Goal: Task Accomplishment & Management: Manage account settings

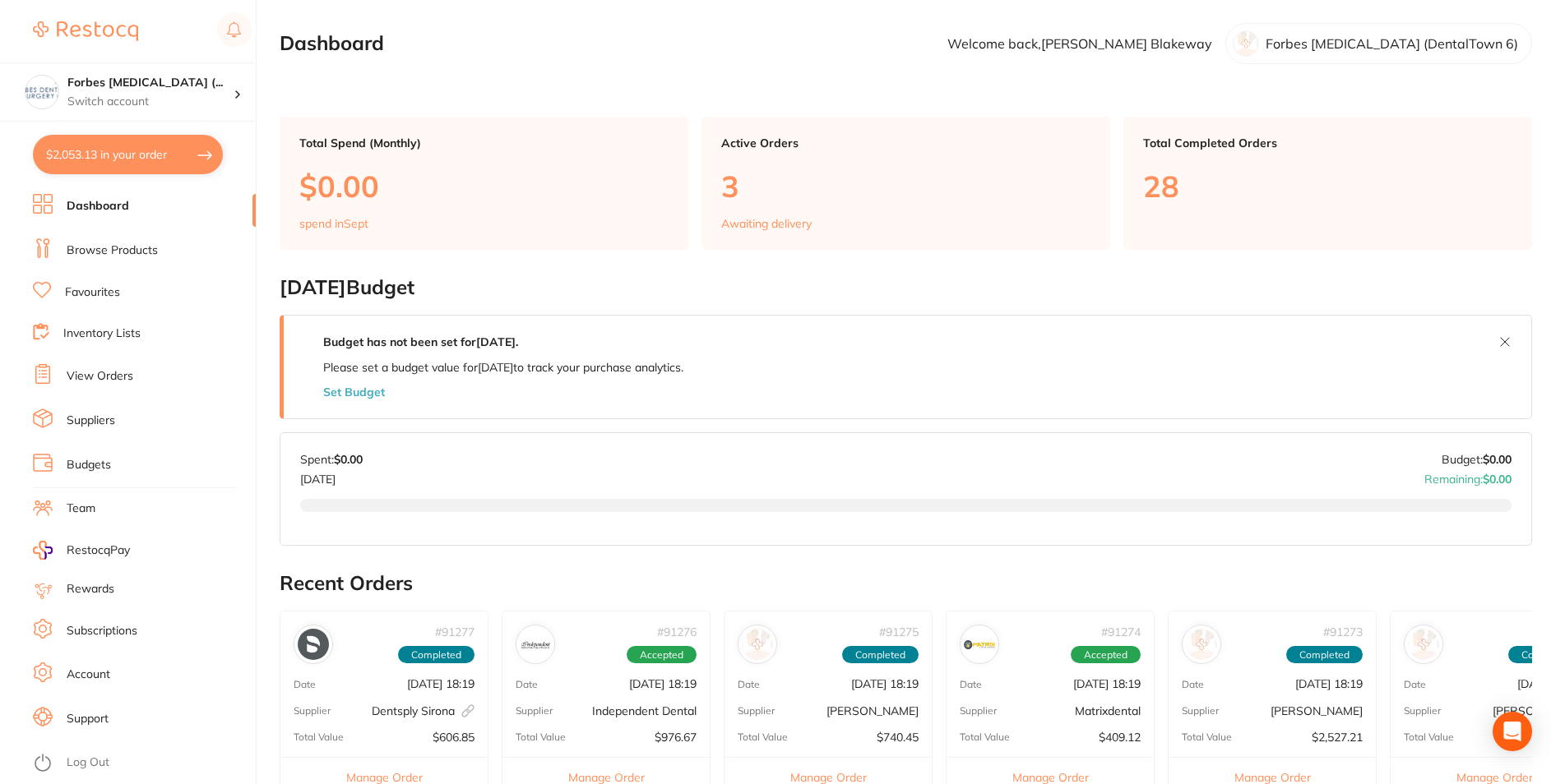
click at [82, 458] on link "Budgets" at bounding box center [89, 465] width 45 height 16
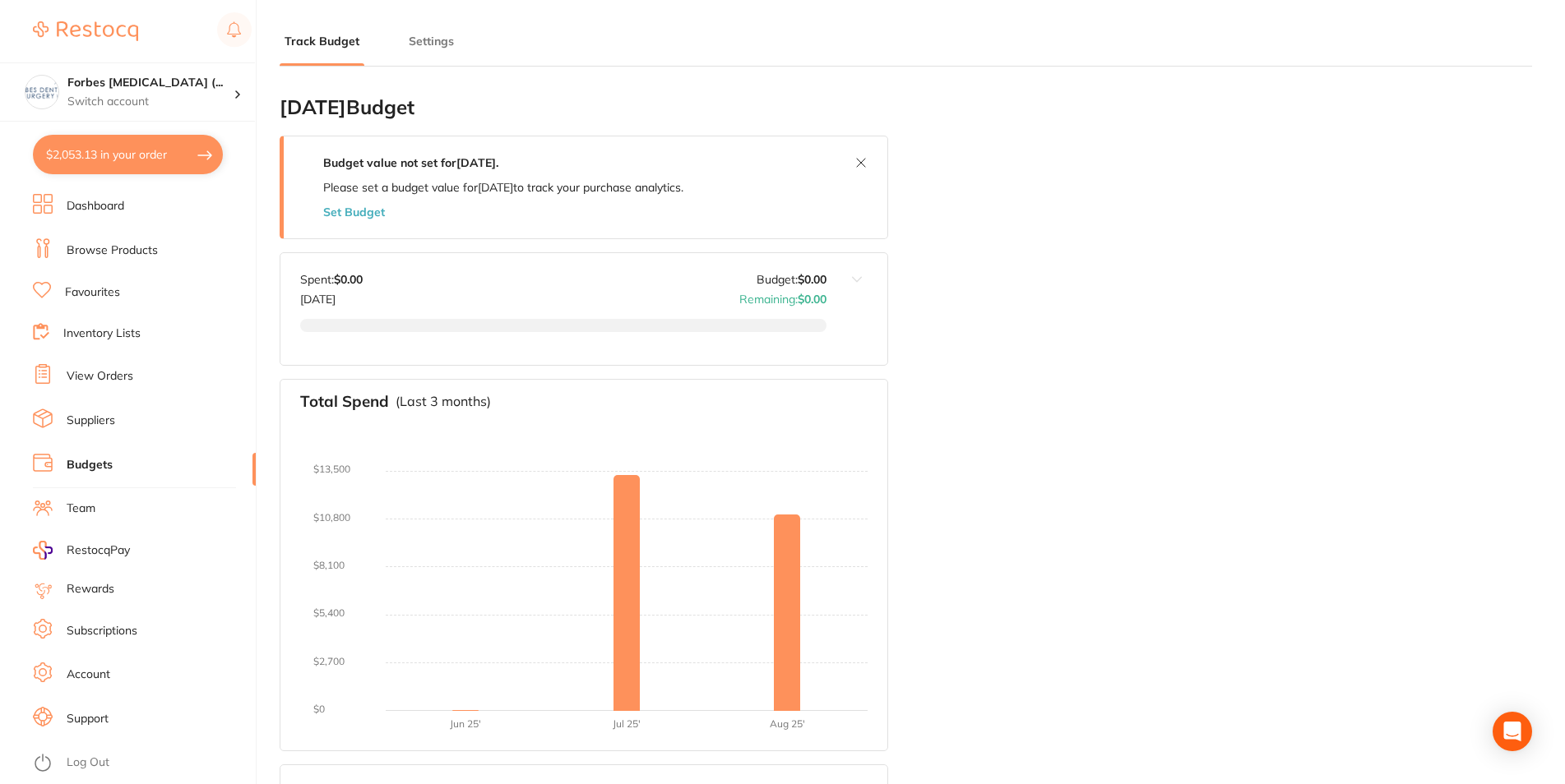
click at [347, 221] on div "Budget value not set for [DATE] . Please set a budget value for [DATE] to track…" at bounding box center [504, 188] width 439 height 102
click at [356, 215] on button "Set Budget" at bounding box center [354, 212] width 62 height 13
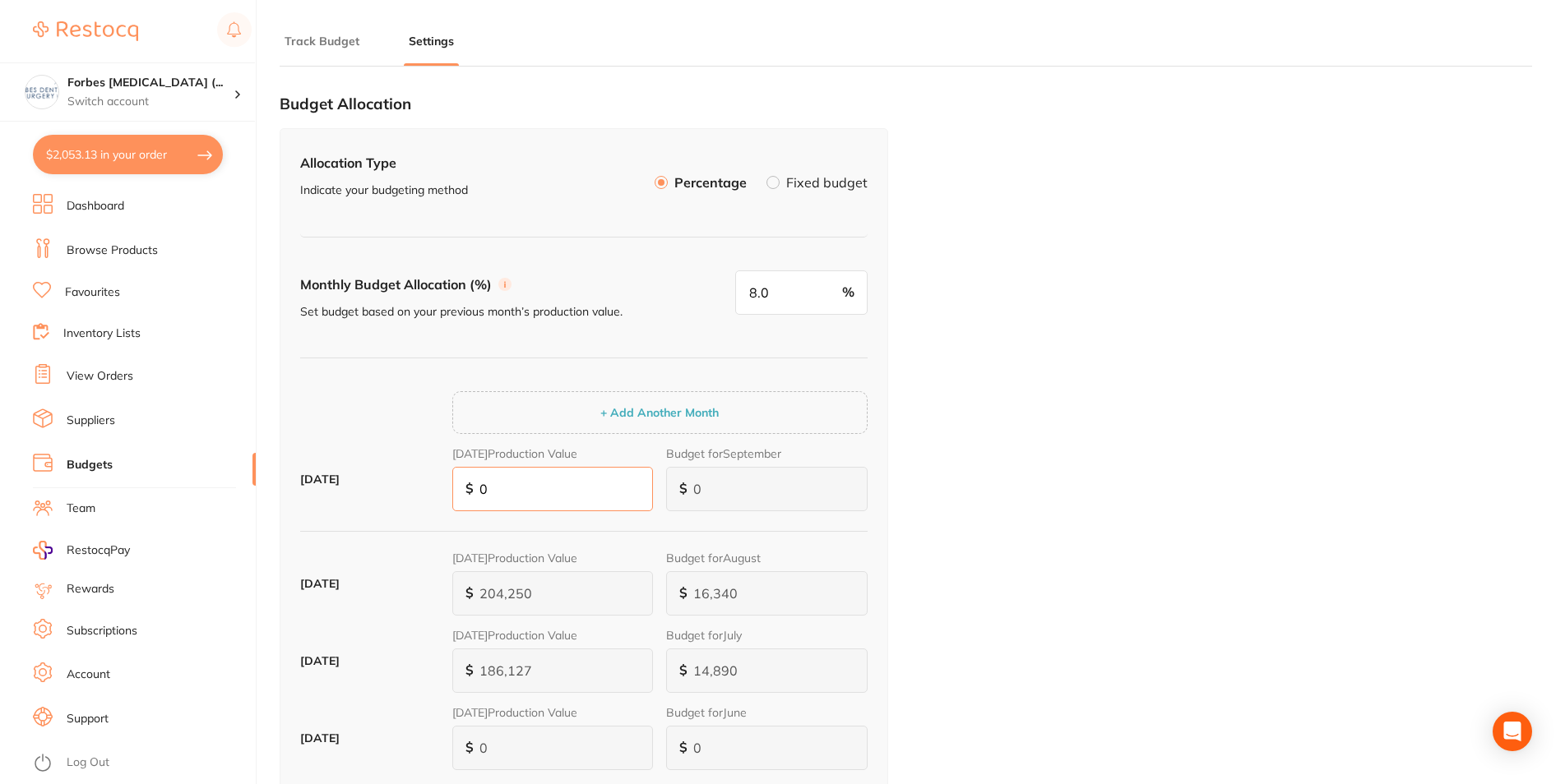
drag, startPoint x: 470, startPoint y: 493, endPoint x: 399, endPoint y: 533, distance: 81.5
click at [452, 512] on input "0" at bounding box center [553, 489] width 202 height 45
type input "2"
type input "20"
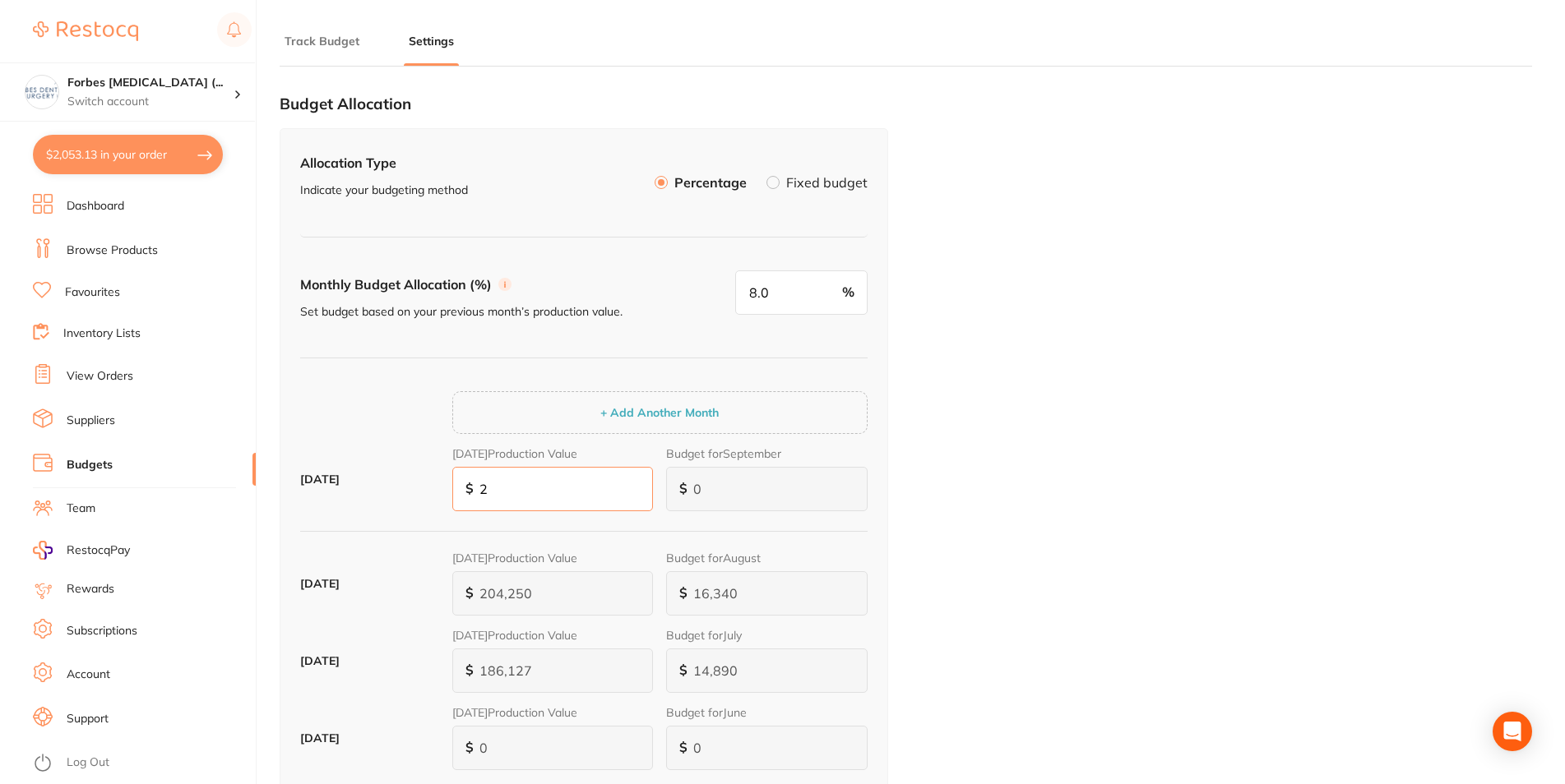
type input "2"
type input "16"
type input "201"
type input "16"
type input "161"
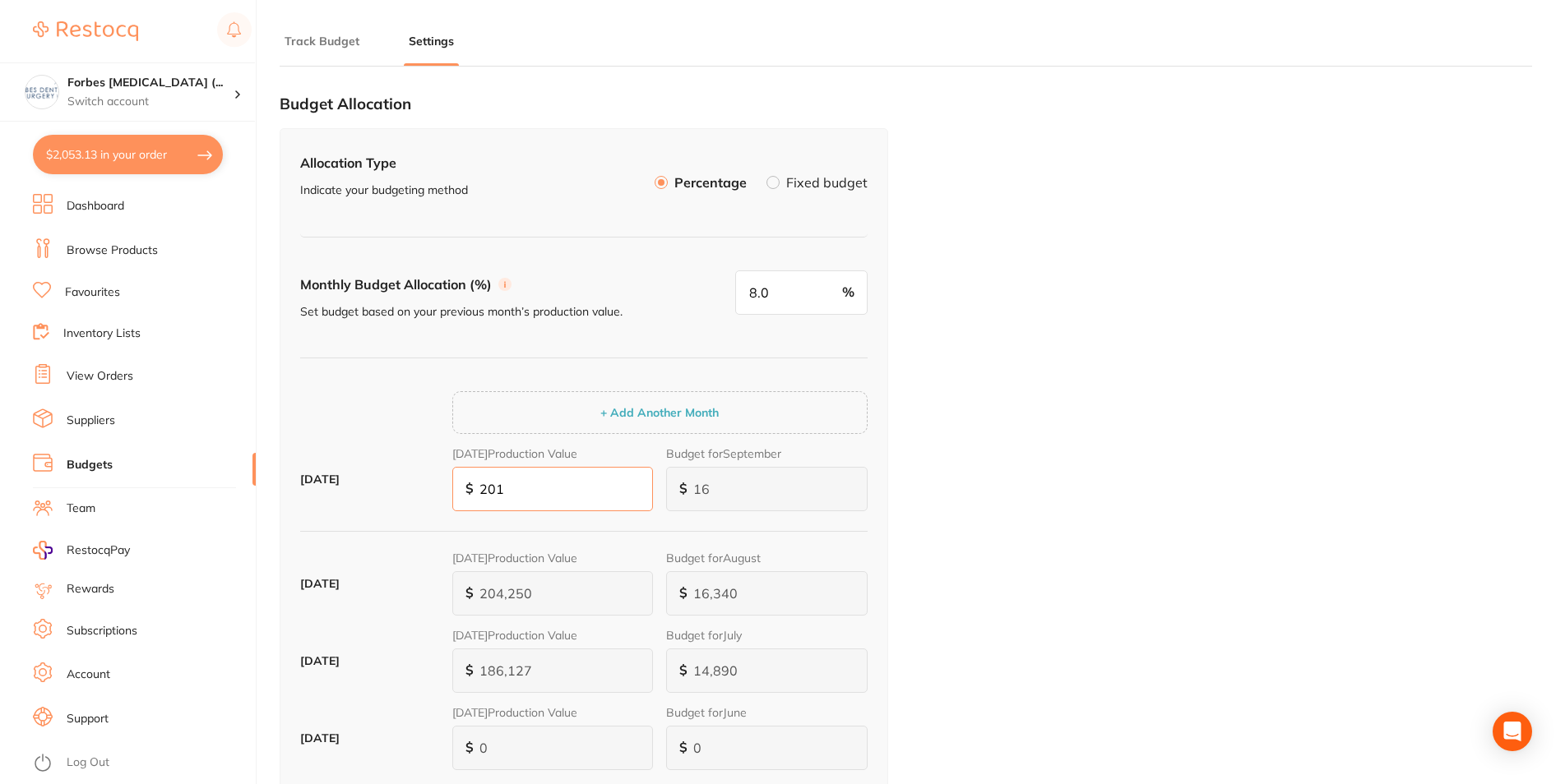
type input "2,014"
type input "161"
type input "1,611"
type input "20,141"
type input "1,611"
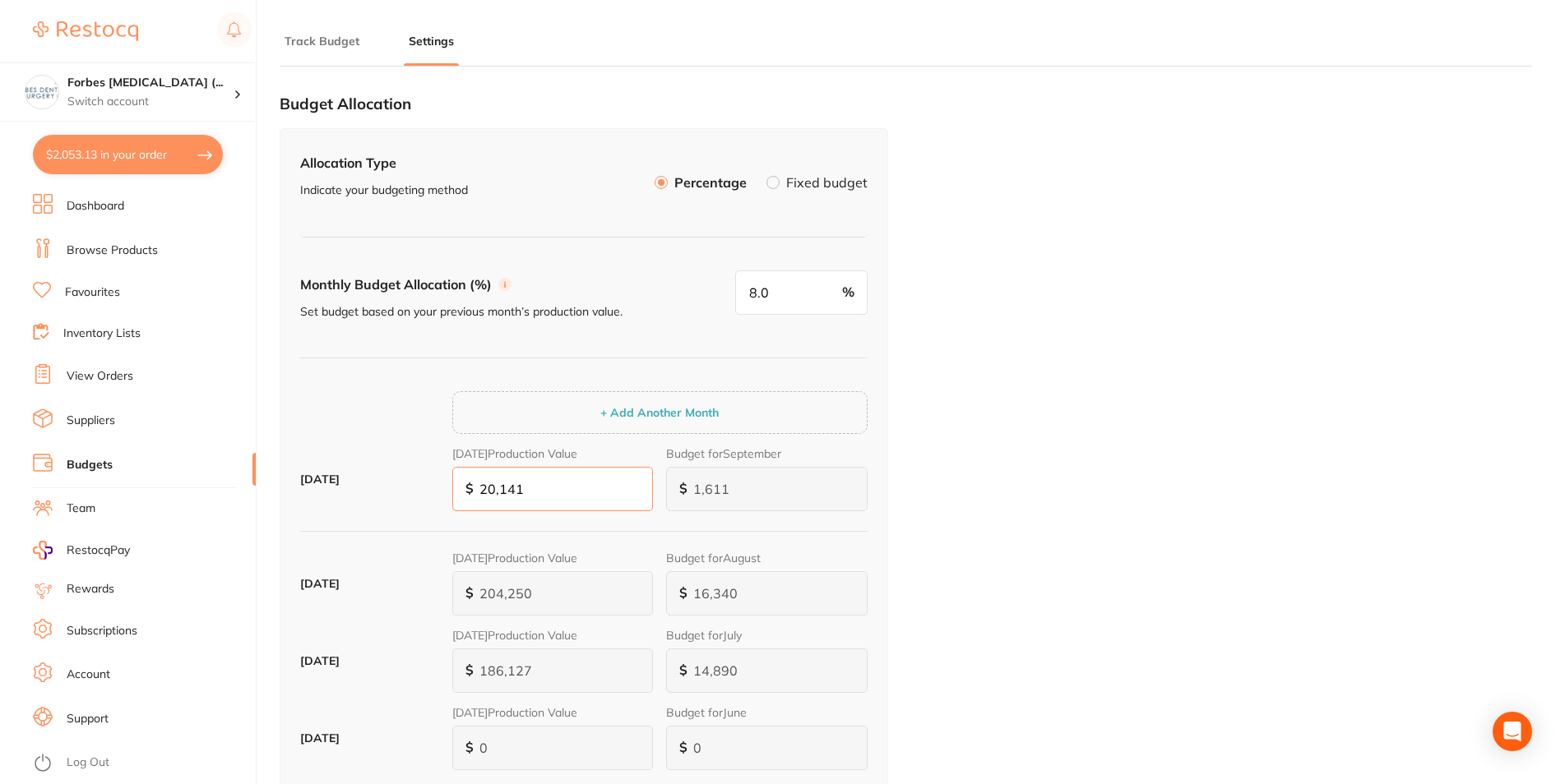
type input "16,113"
type input "201,411"
type input "16,113"
type input "201,411"
type input "161,130"
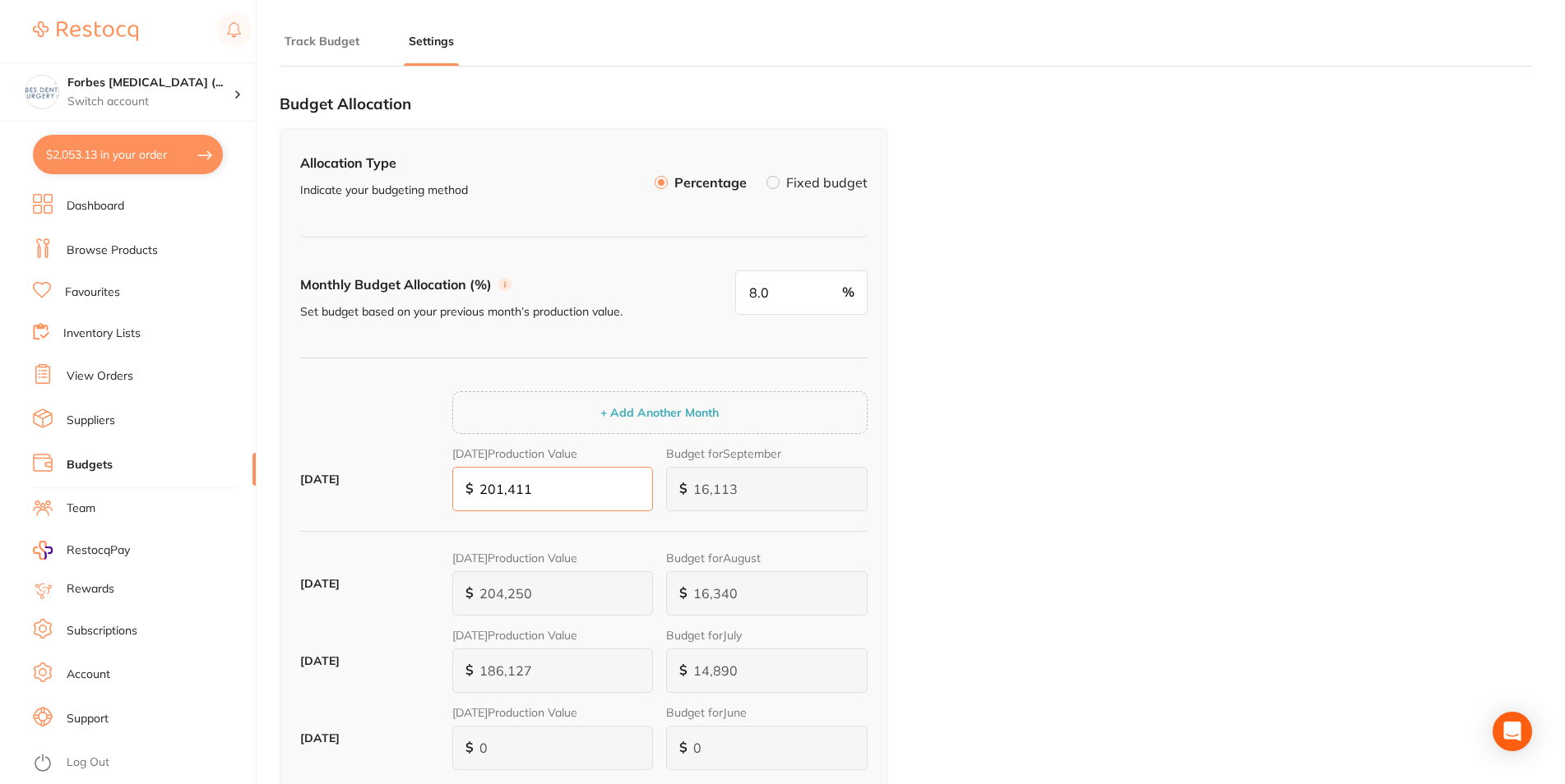
type input "2,014,119"
type input "161,130"
type input "1,611,295"
type input "20,141,190"
type input "1,611,295"
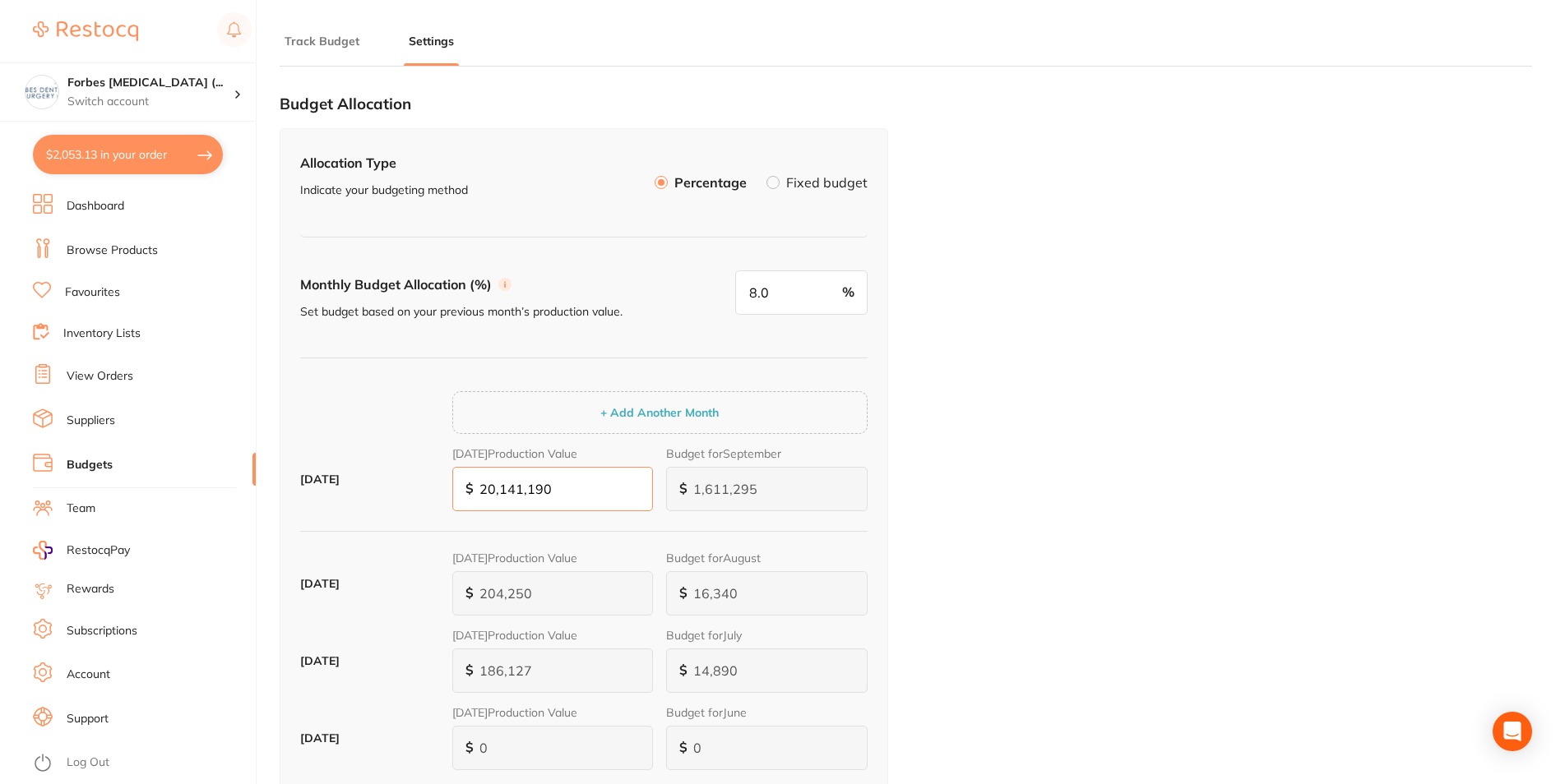
type input "161,130"
type input "2,014,119"
type input "161,130"
type input "16,113"
type input "201,411"
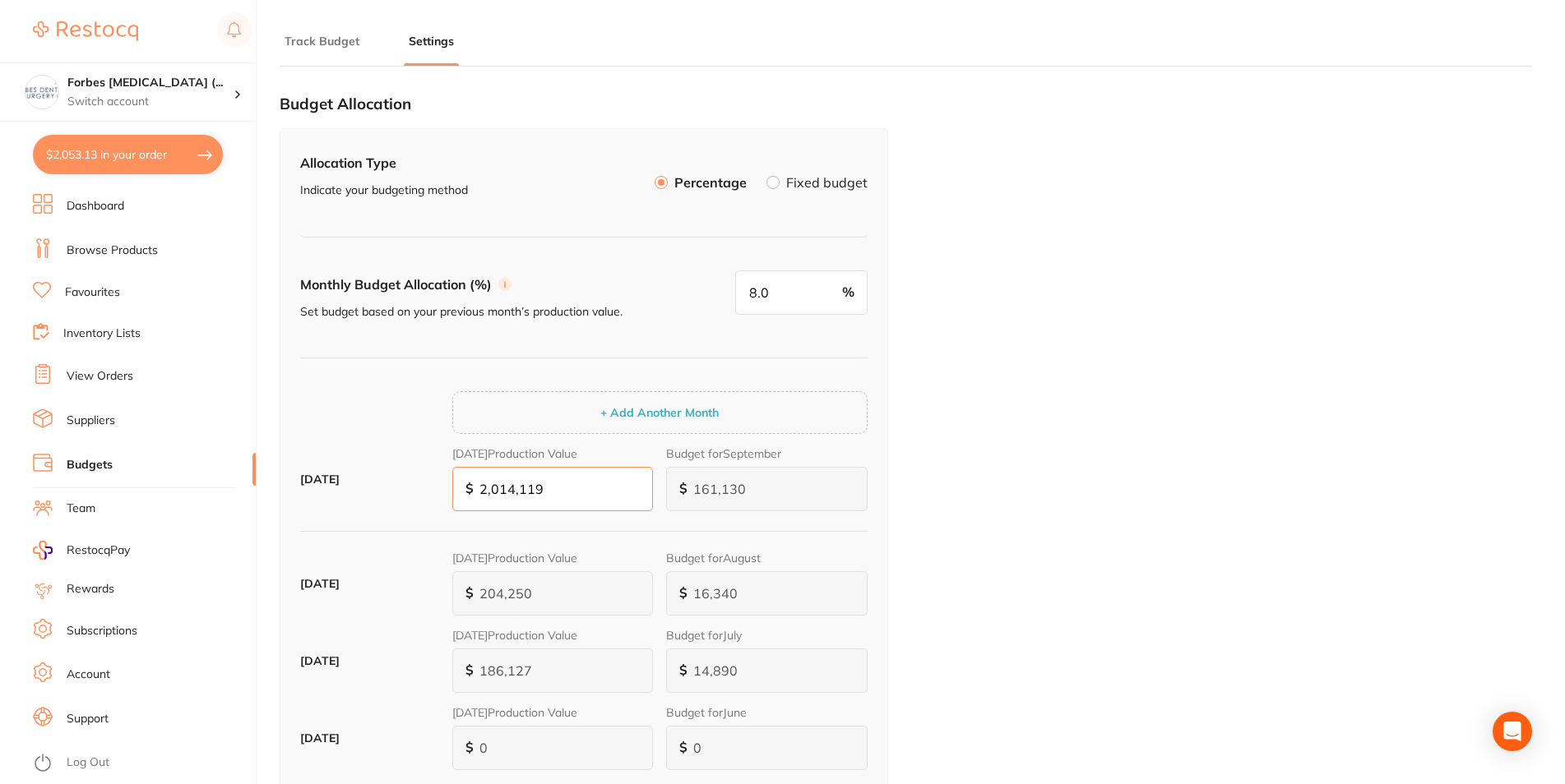
type input "16,113"
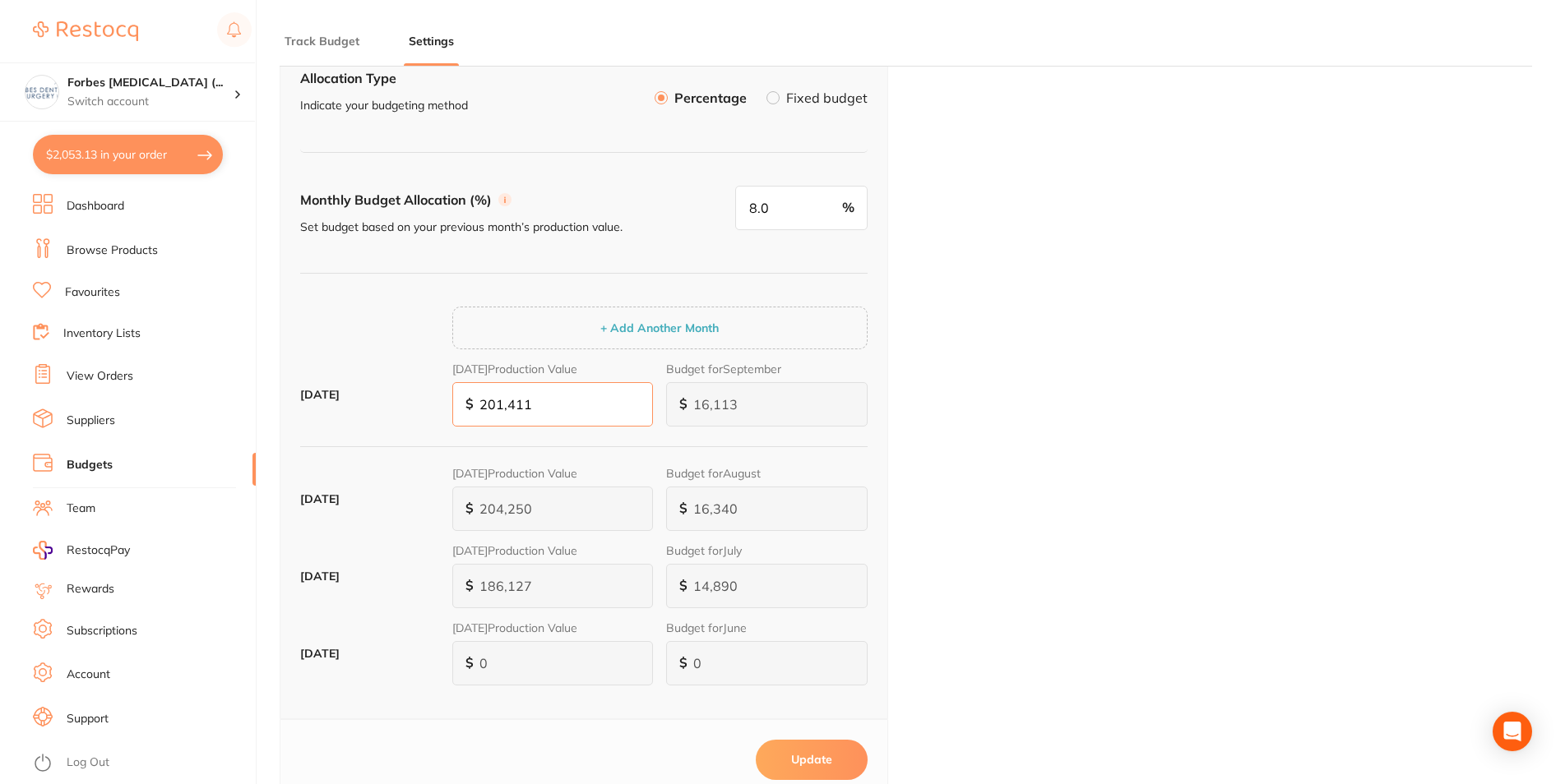
scroll to position [168, 0]
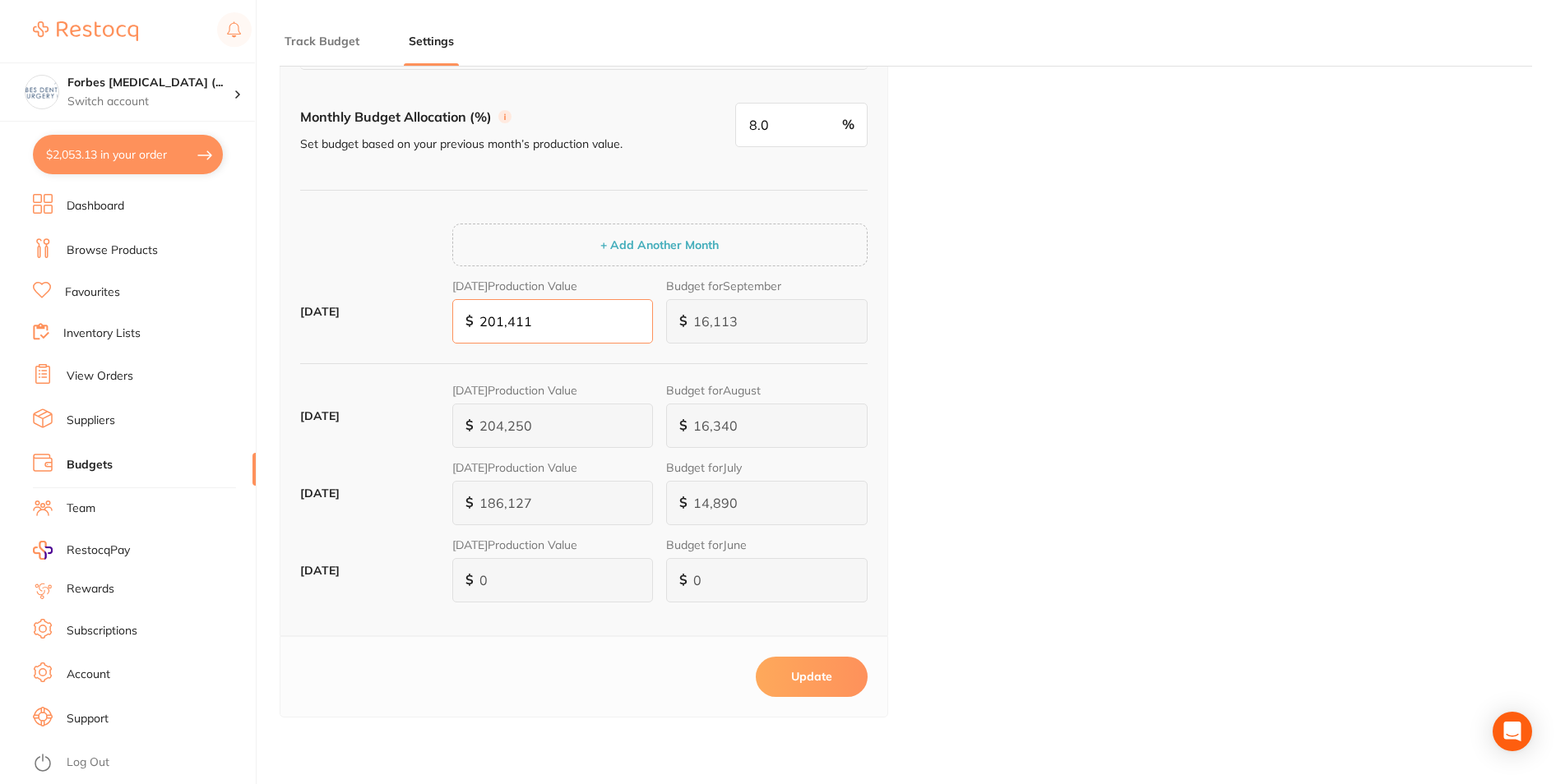
type input "201,411"
click at [782, 680] on button "Update" at bounding box center [811, 677] width 112 height 39
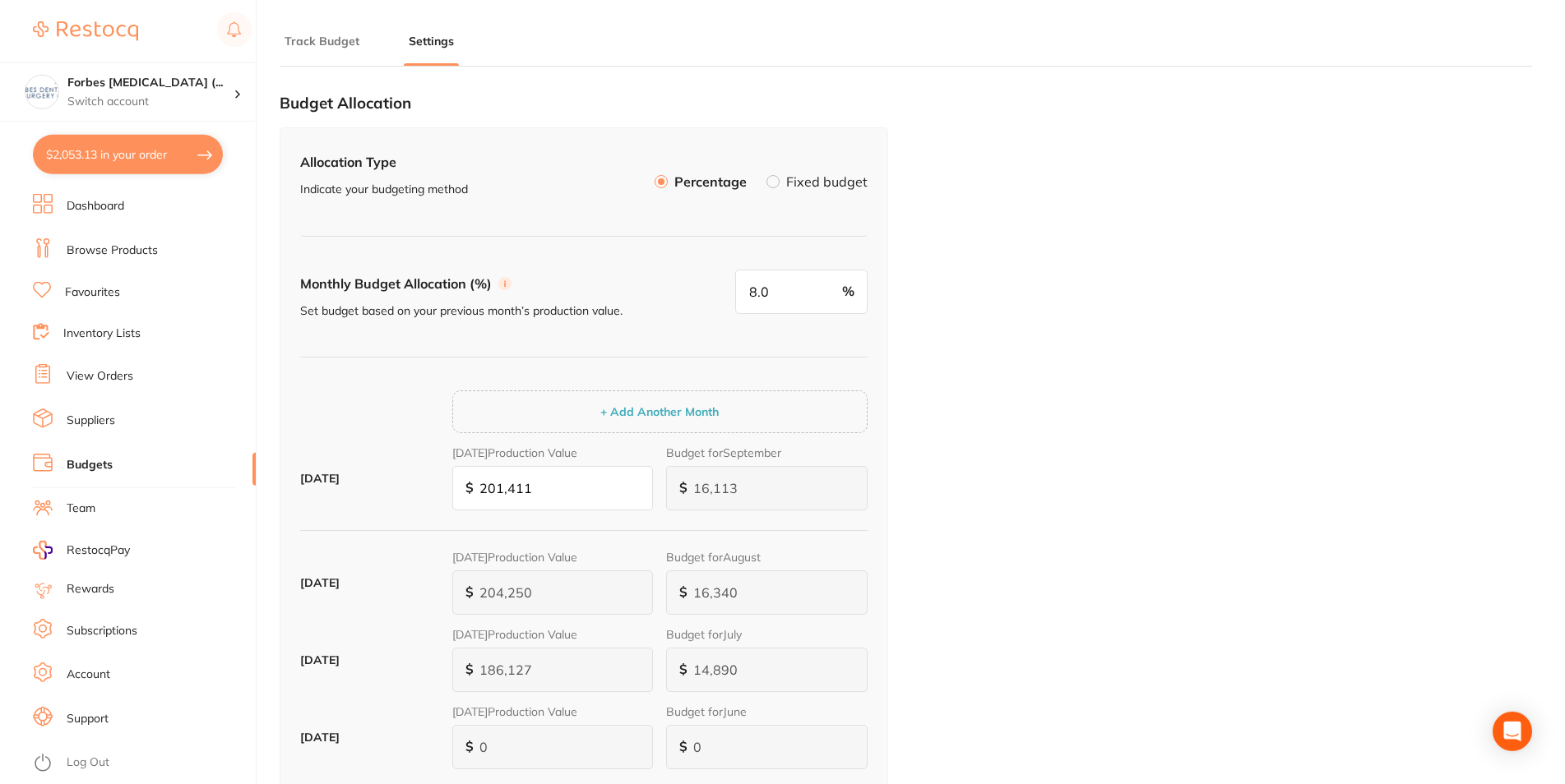
scroll to position [0, 0]
click at [327, 46] on button "Track Budget" at bounding box center [322, 41] width 85 height 15
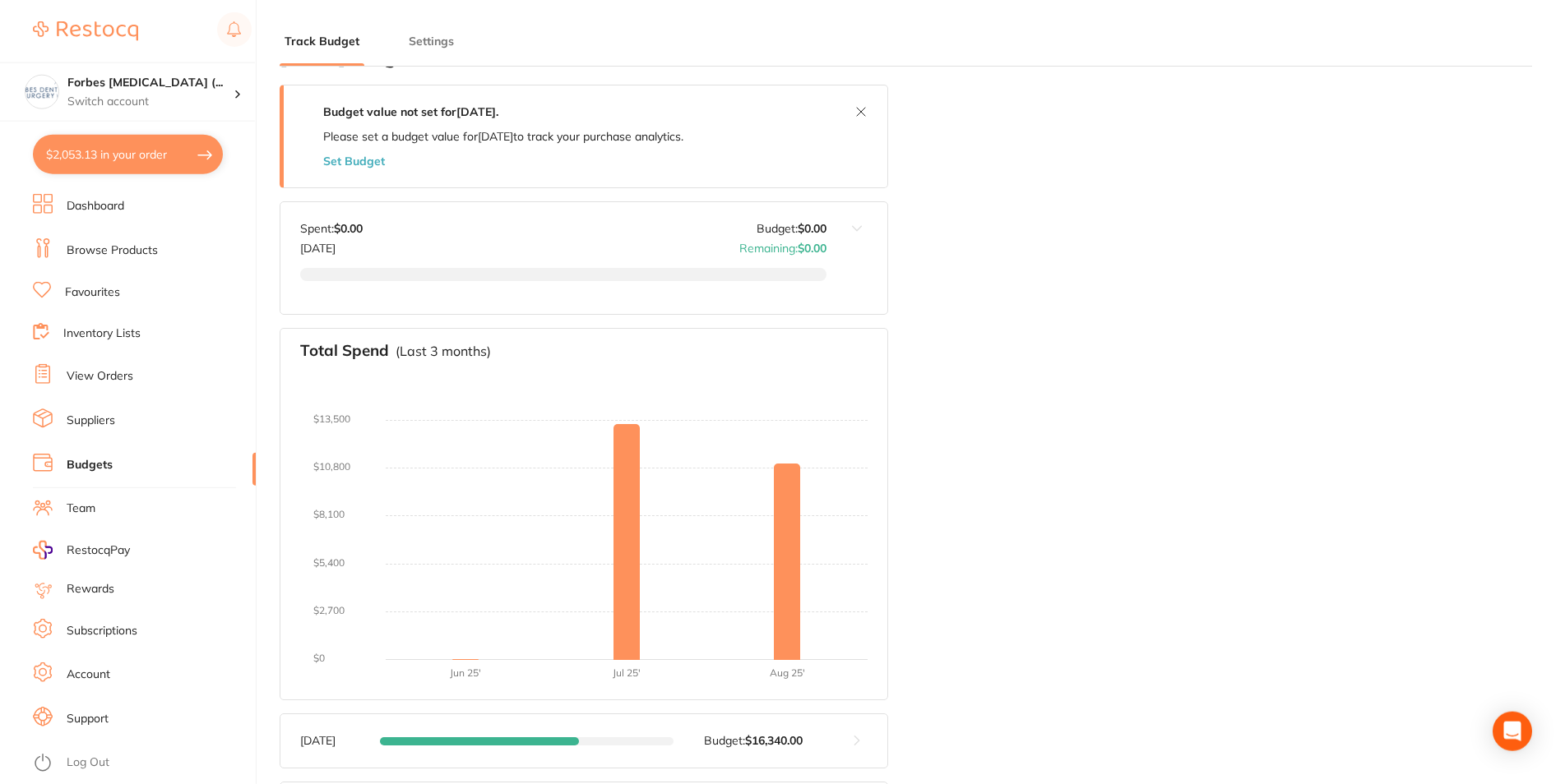
scroll to position [84, 0]
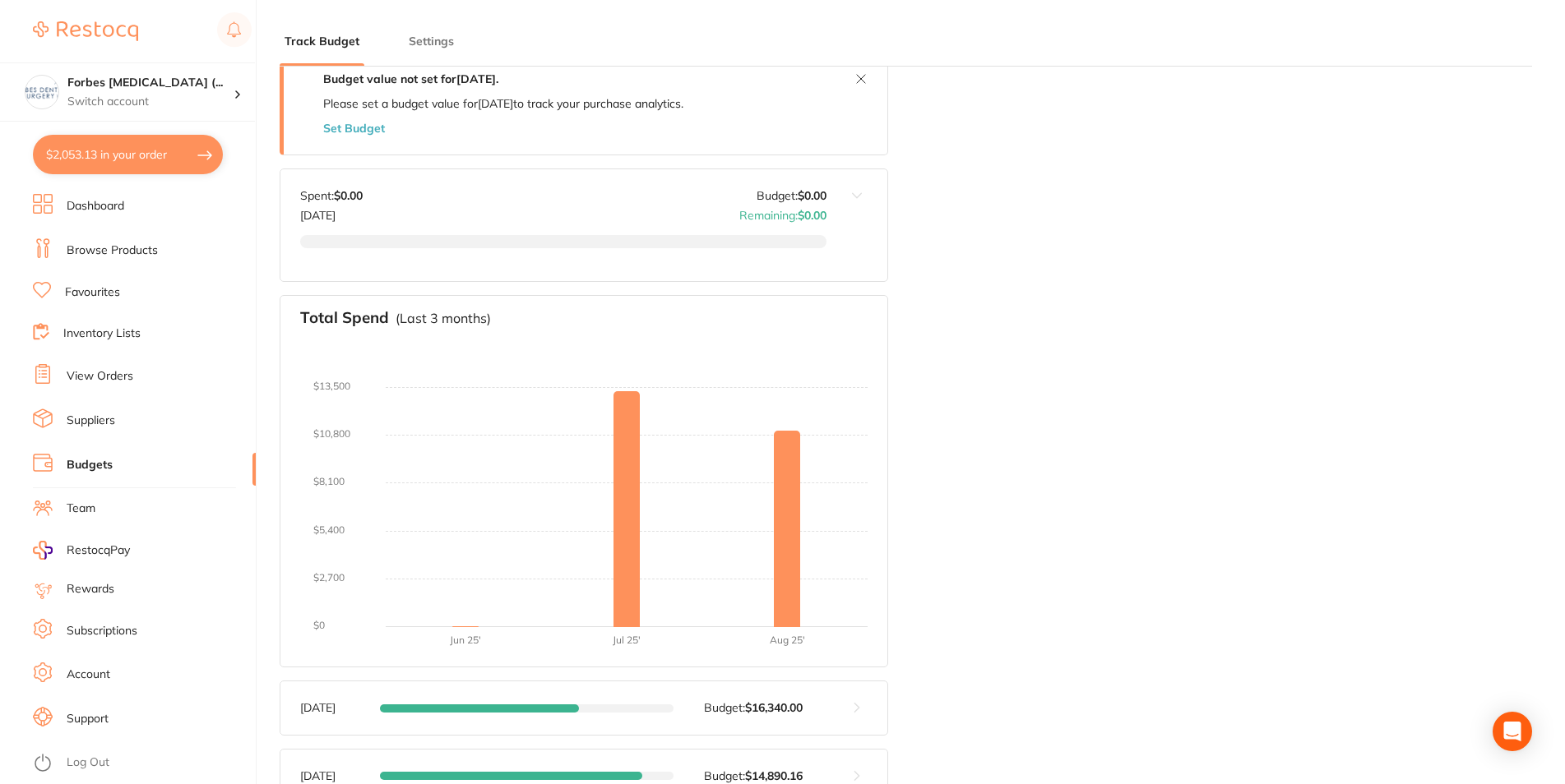
click at [414, 34] on button "Settings" at bounding box center [431, 41] width 55 height 15
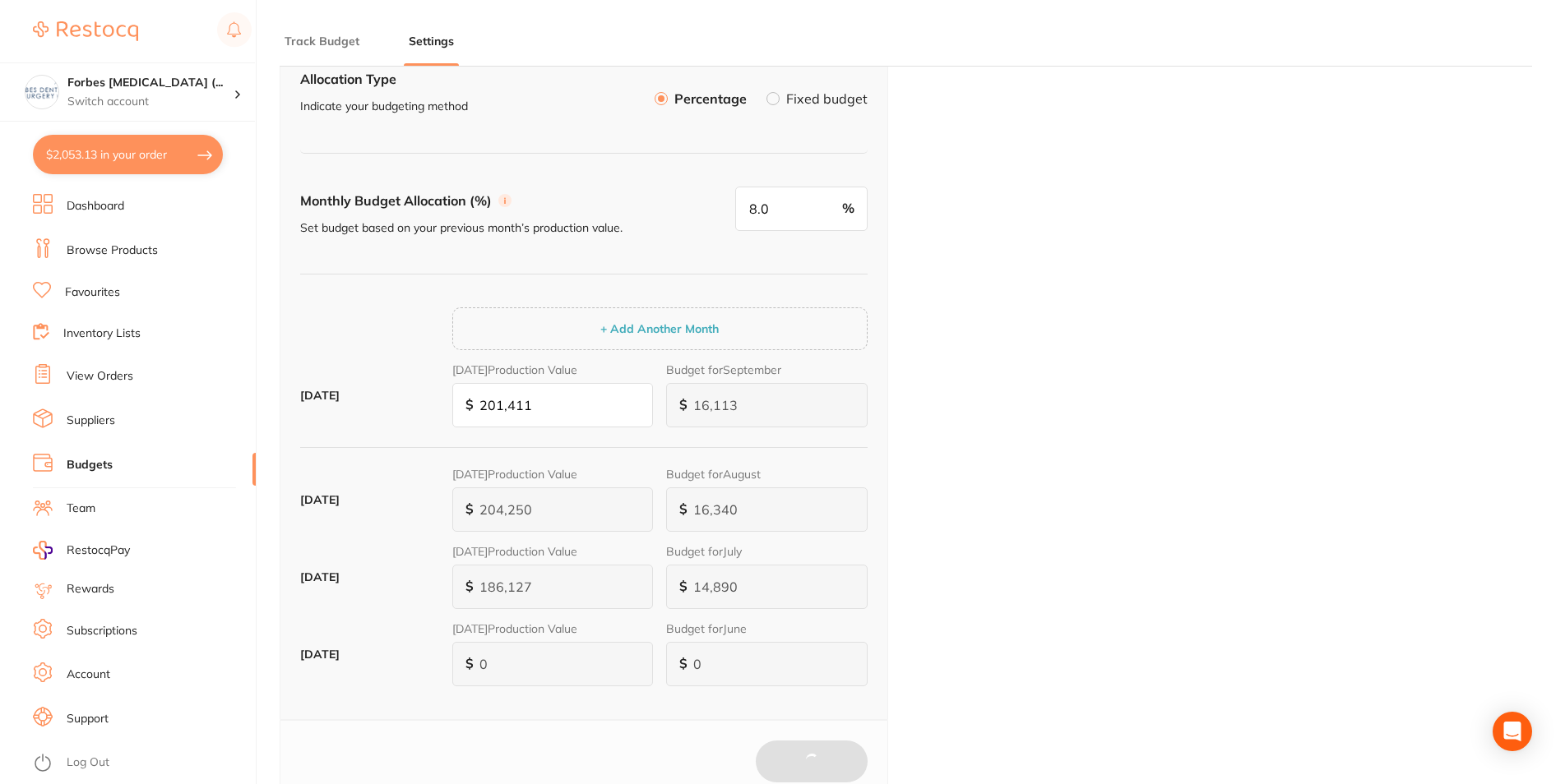
click at [305, 37] on button "Track Budget" at bounding box center [322, 41] width 85 height 15
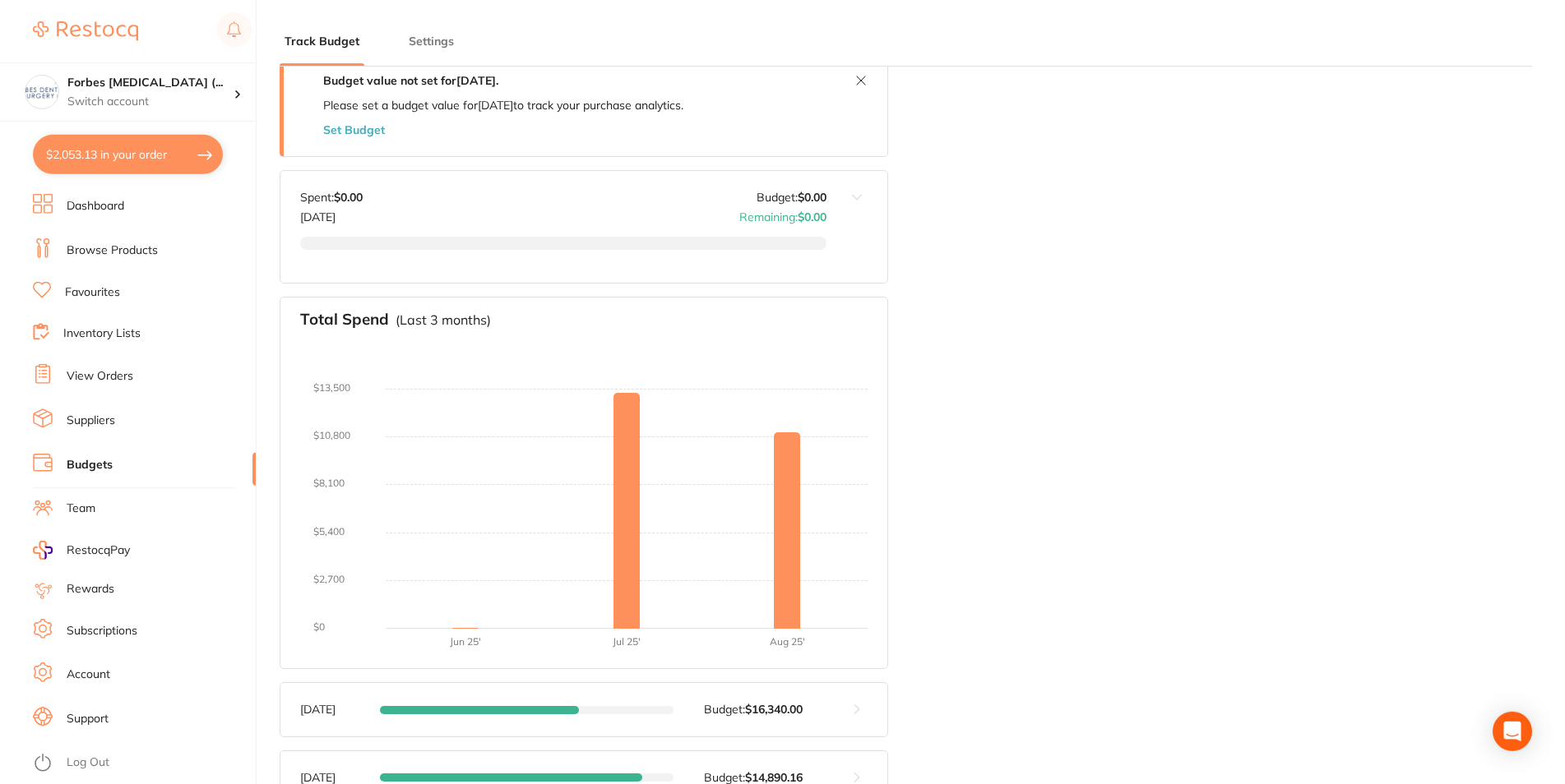
scroll to position [0, 0]
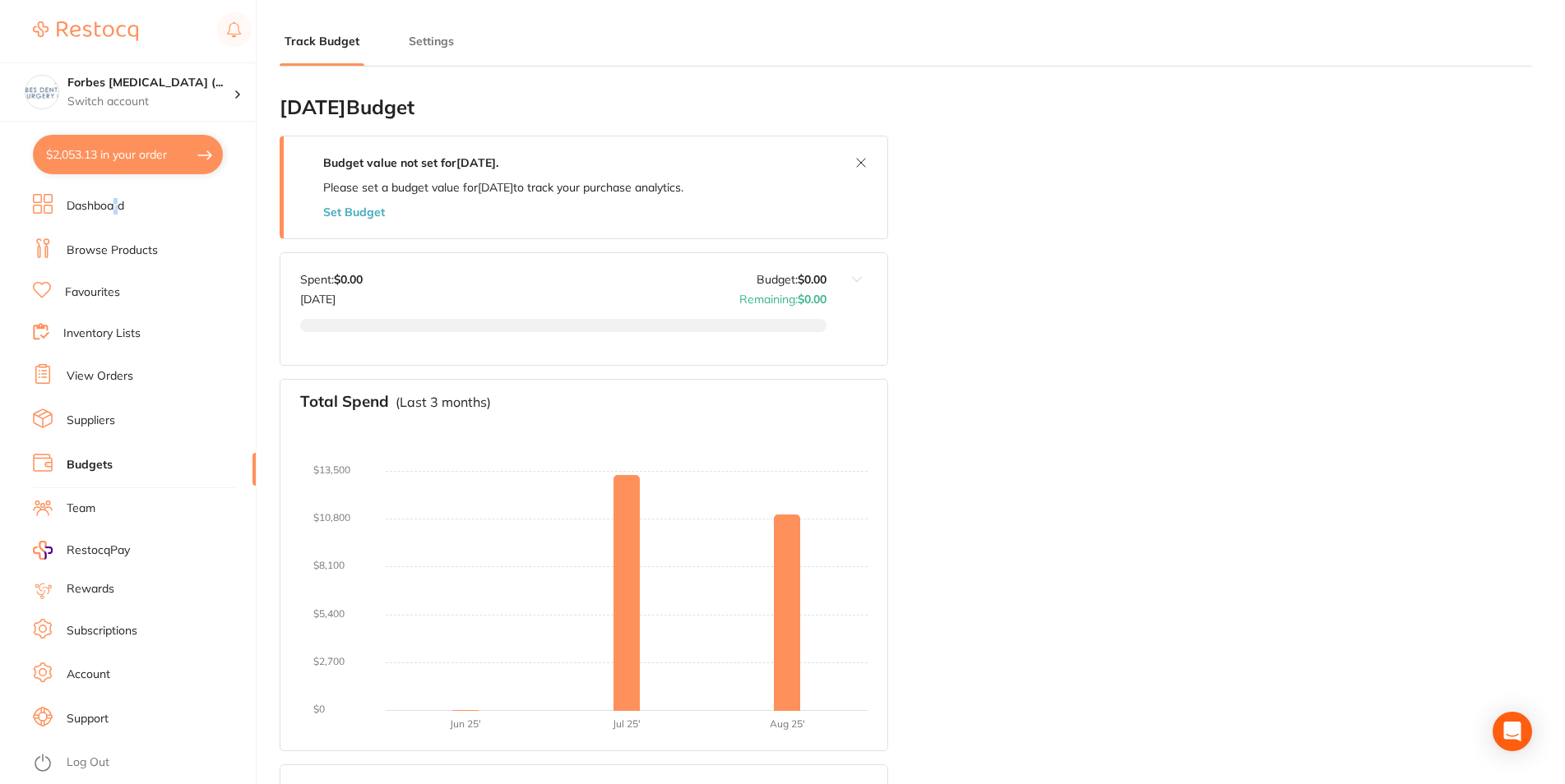
click at [116, 203] on link "Dashboard" at bounding box center [96, 206] width 57 height 16
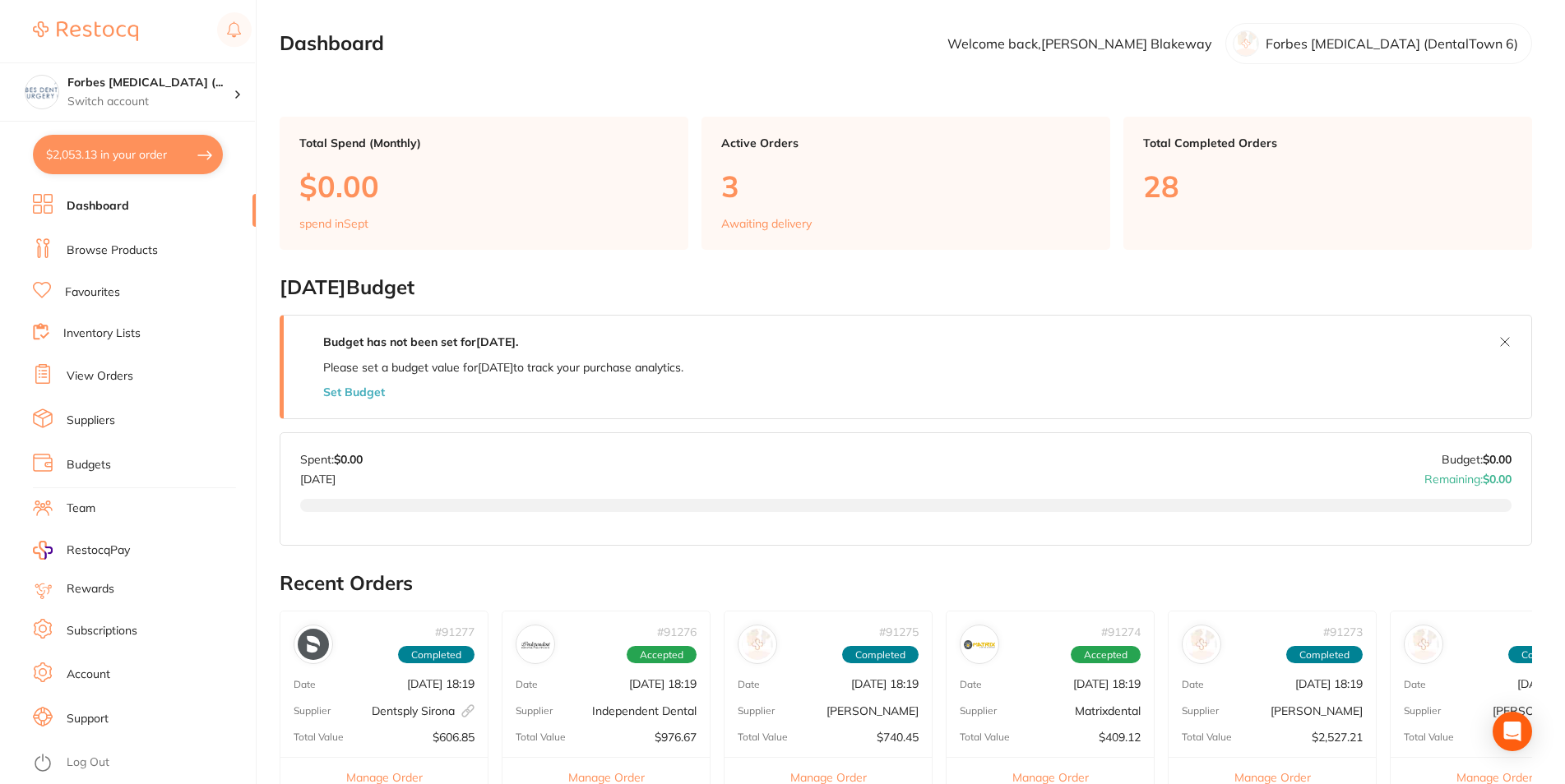
click at [95, 453] on li "Budgets" at bounding box center [145, 465] width 223 height 25
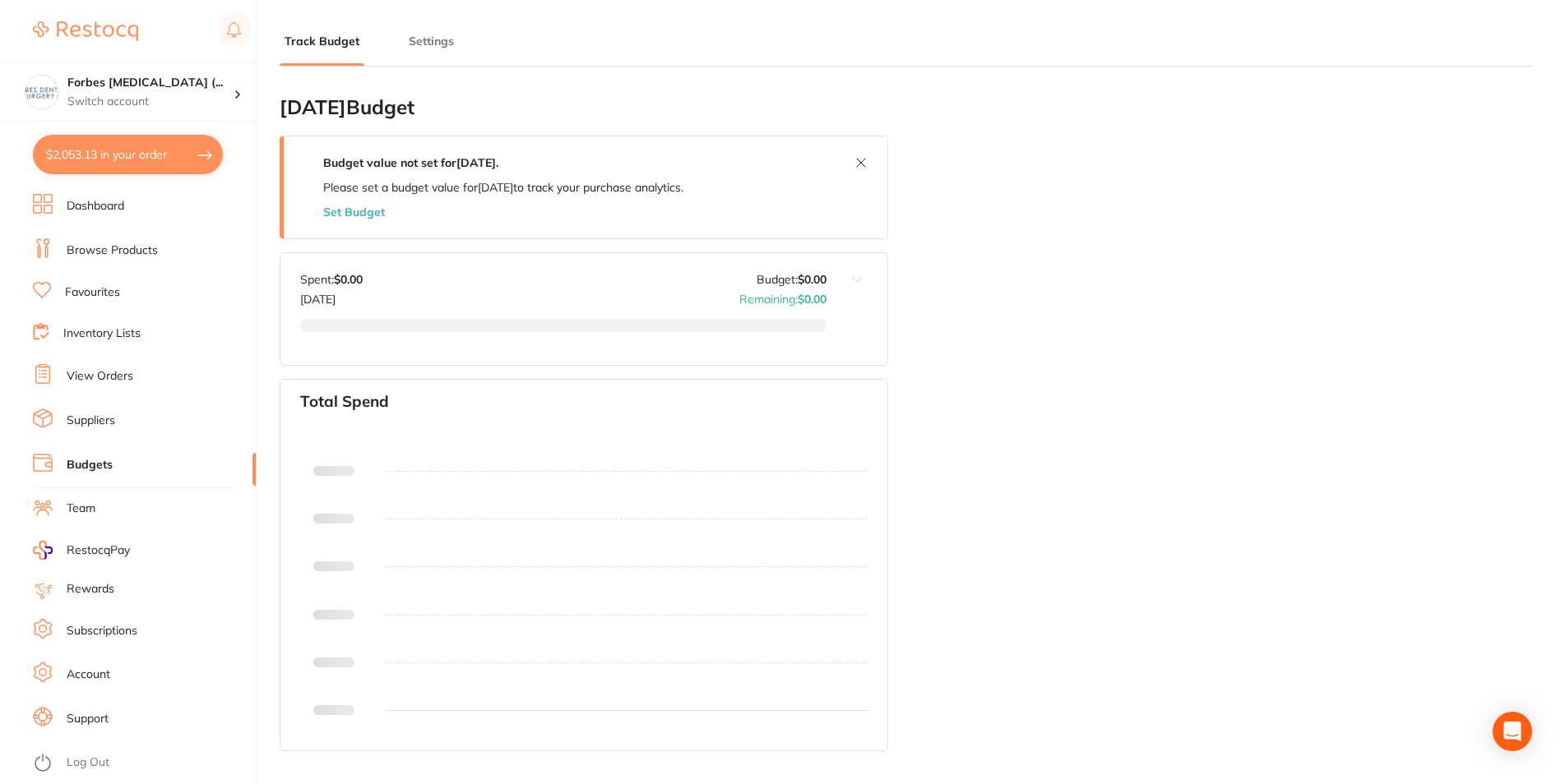
type input "8.0"
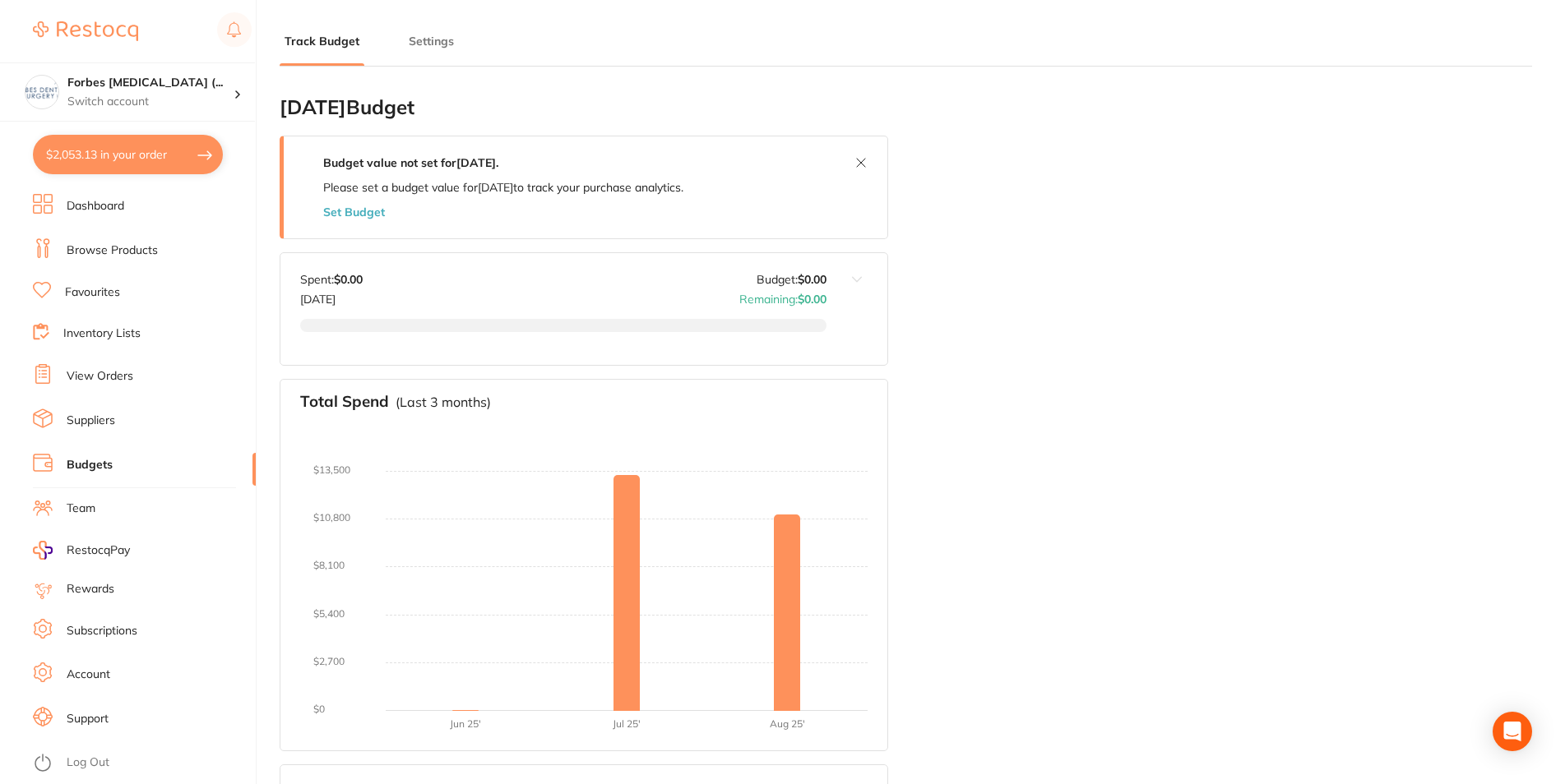
click at [361, 214] on button "Set Budget" at bounding box center [354, 212] width 62 height 13
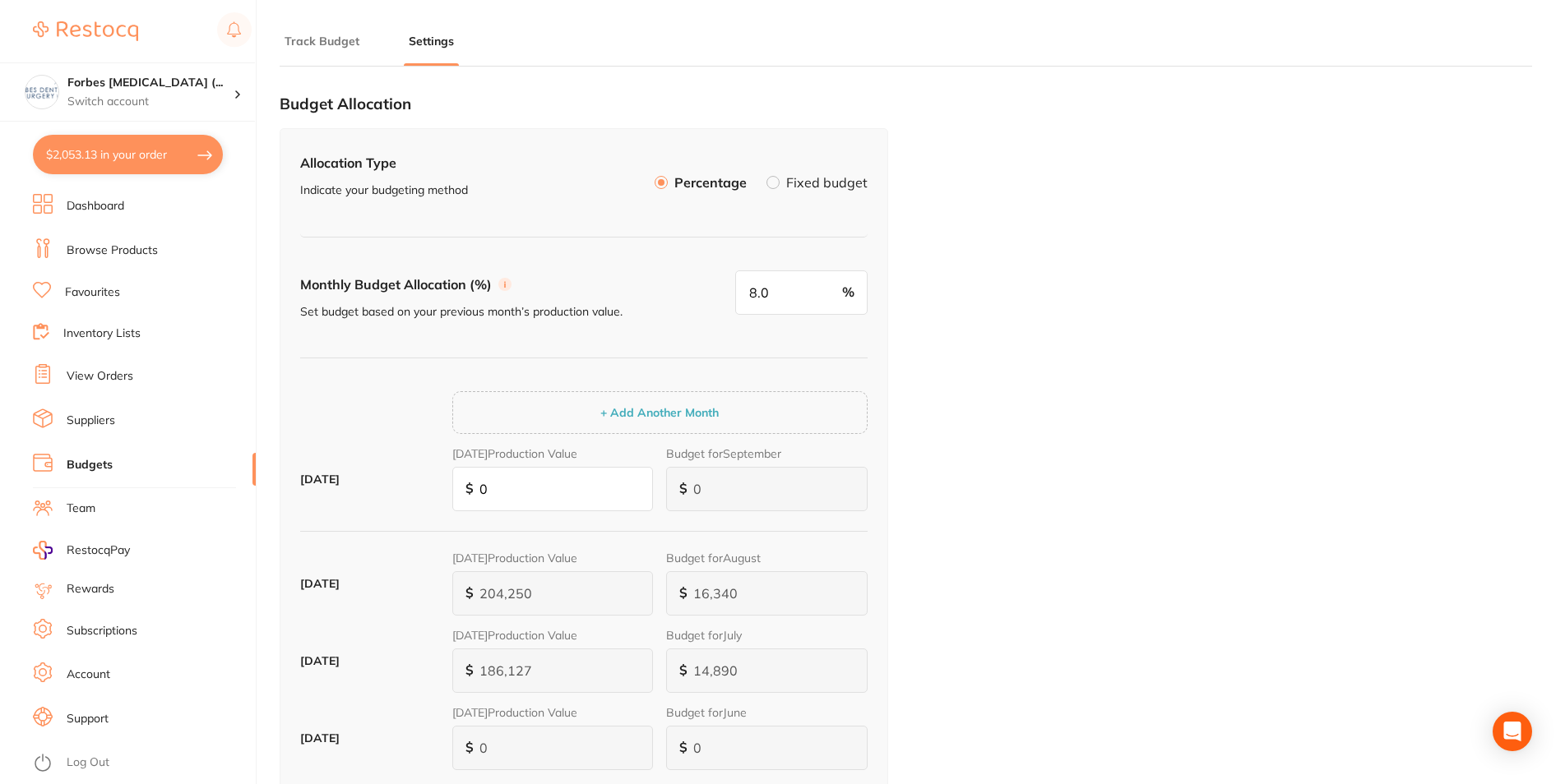
scroll to position [84, 0]
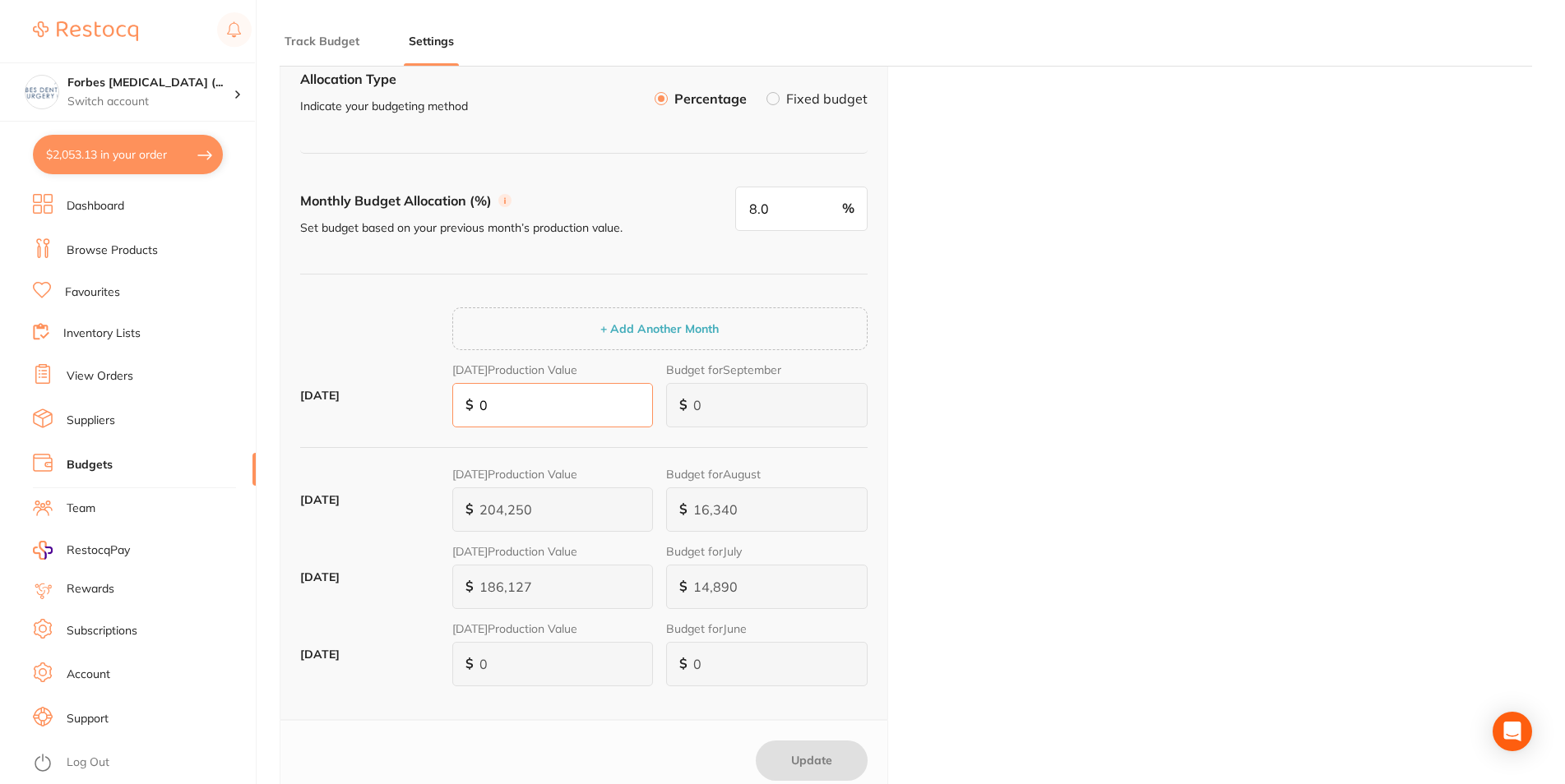
drag, startPoint x: 523, startPoint y: 410, endPoint x: 410, endPoint y: 427, distance: 114.3
click at [452, 427] on input "0" at bounding box center [553, 405] width 202 height 45
type input "2"
type input "20"
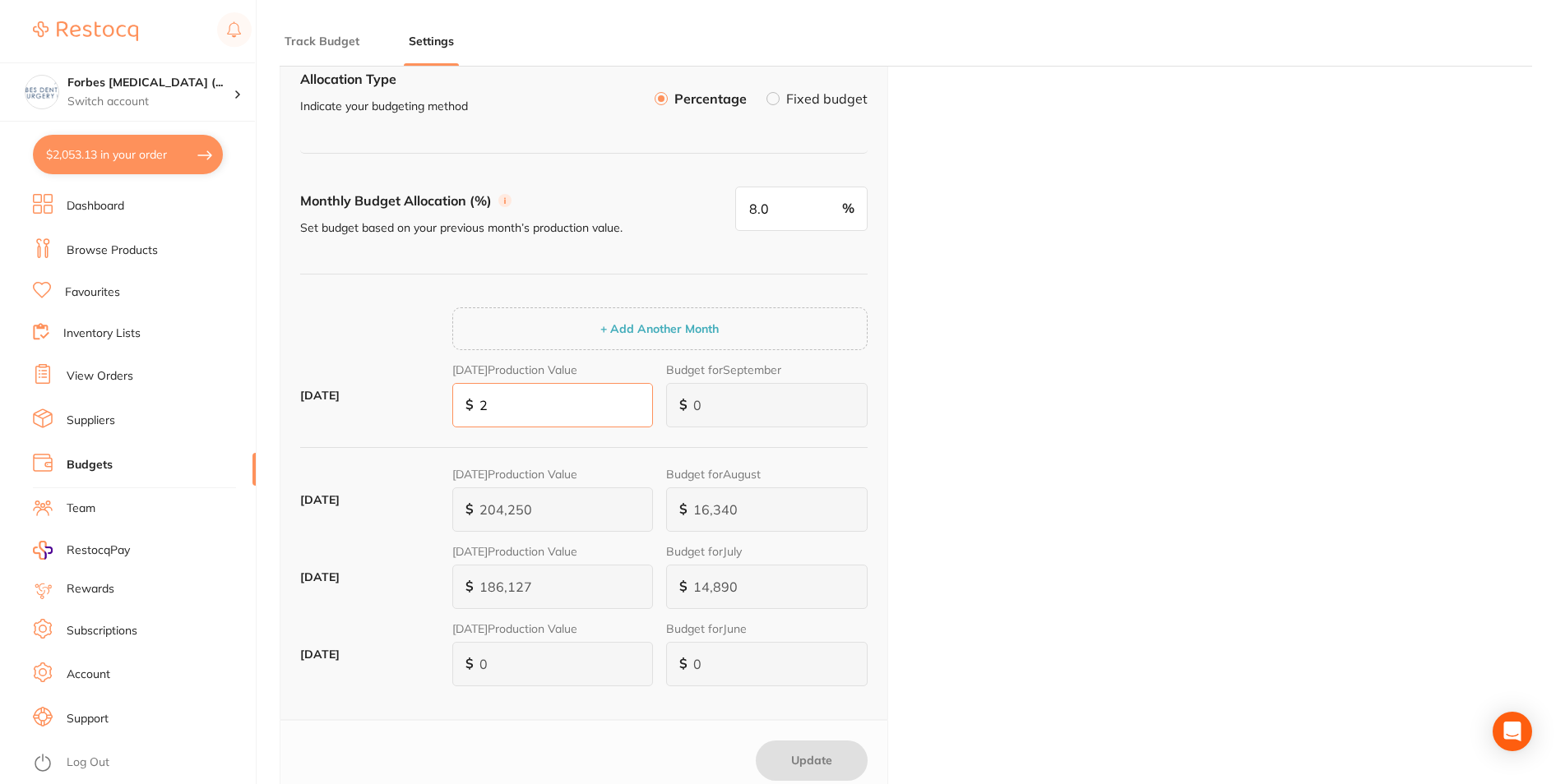
type input "2"
type input "16"
type input "201"
type input "16"
type input "161"
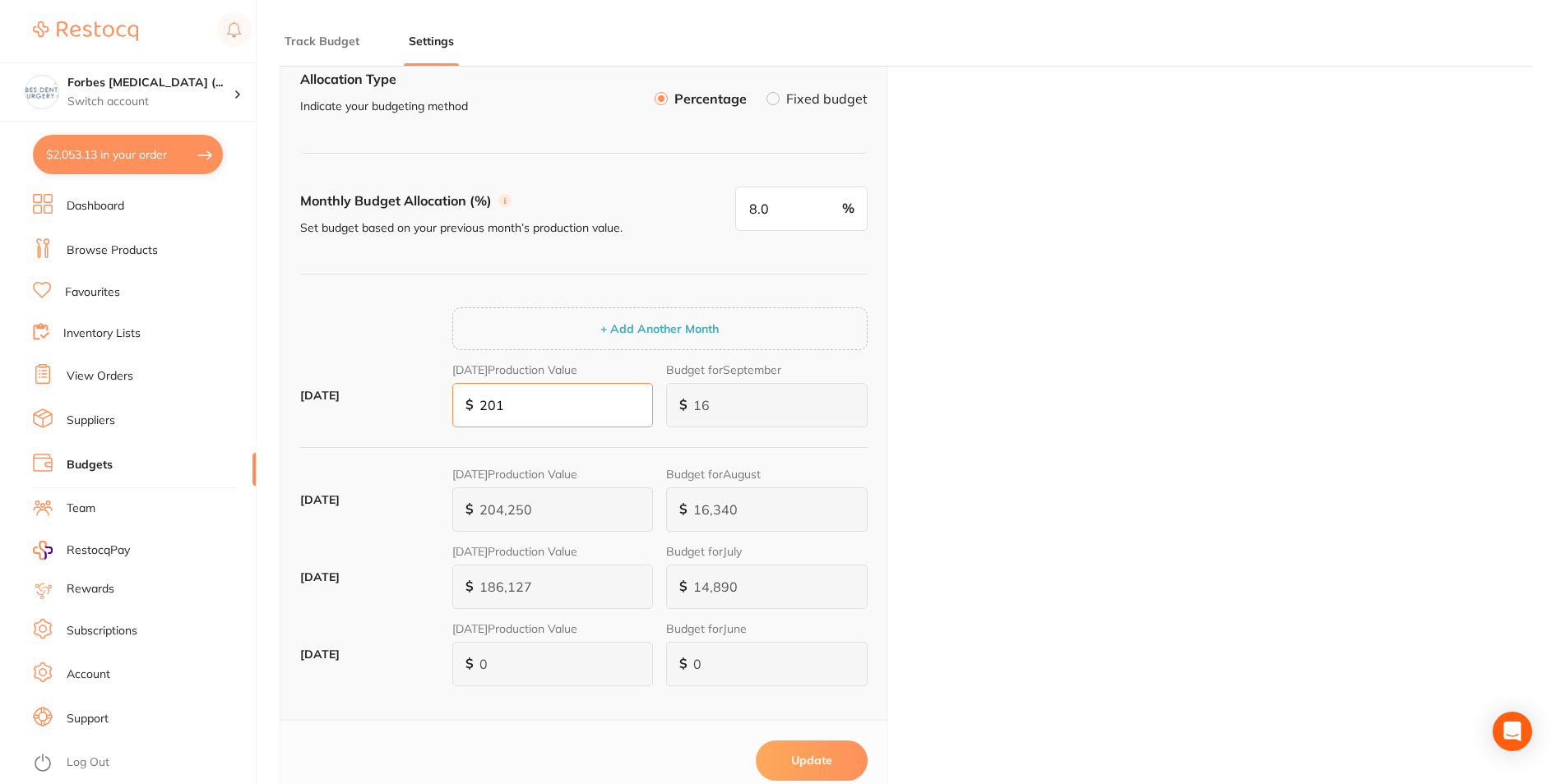
type input "2,014"
type input "161"
type input "1,611"
type input "20,141"
type input "1,611"
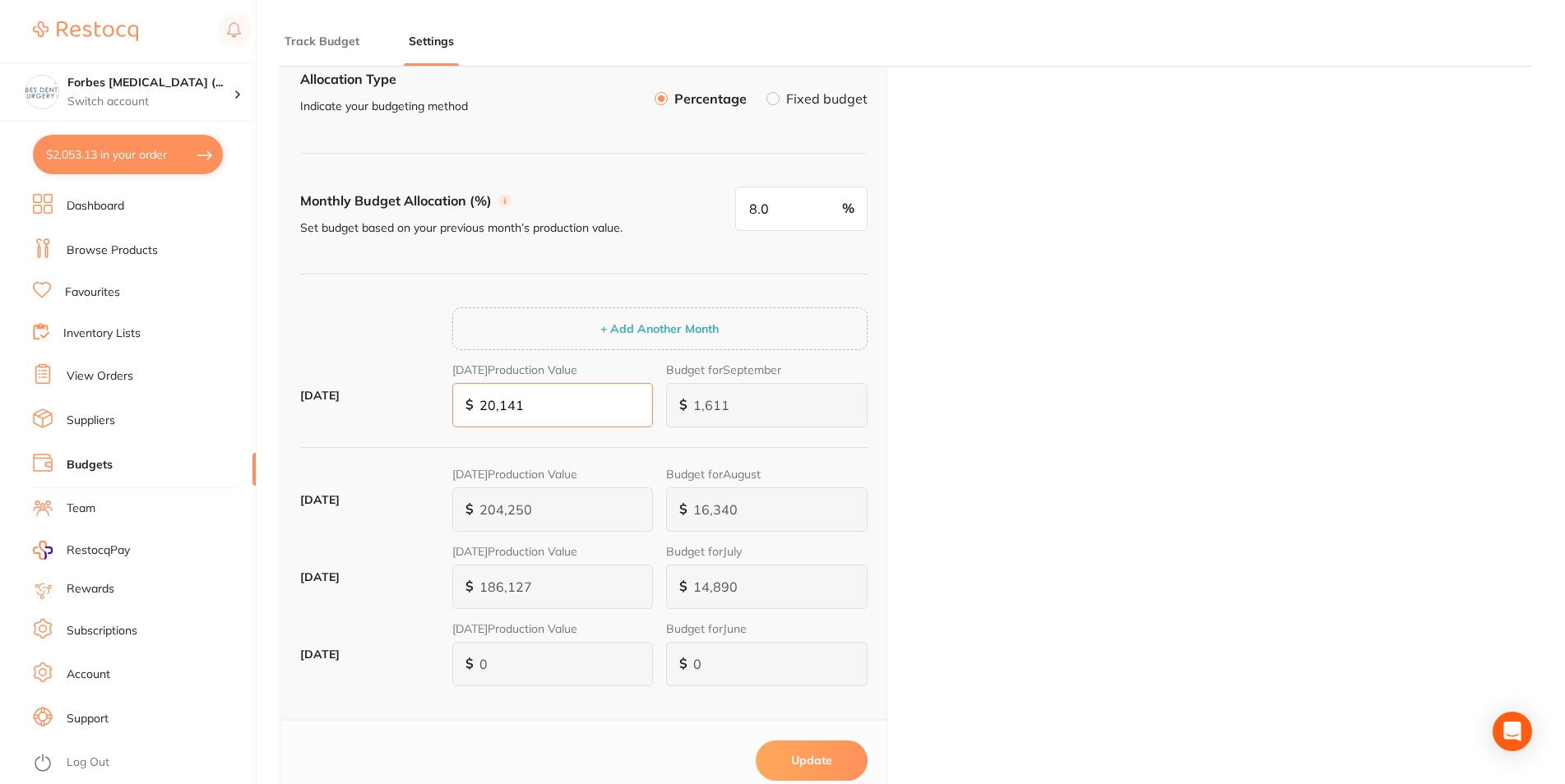
type input "16,113"
type input "201,411"
type input "16,113"
type input "201,411"
click at [1084, 381] on div "Budget Allocation Allocation Type Indicate your budgeting method Percentage Fix…" at bounding box center [906, 438] width 1252 height 884
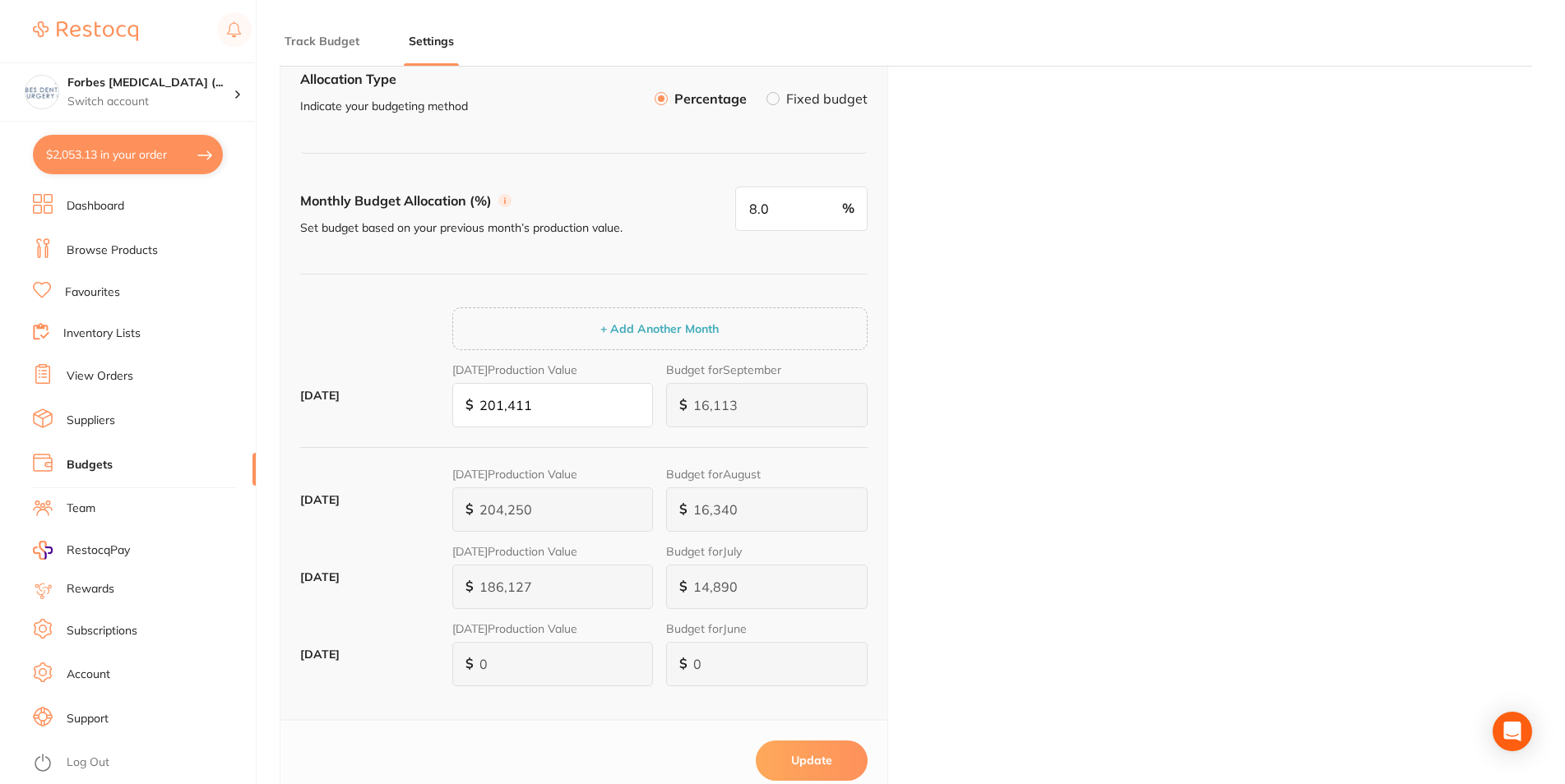
click at [938, 381] on div "Budget Allocation Allocation Type Indicate your budgeting method Percentage Fix…" at bounding box center [906, 438] width 1252 height 884
click at [816, 760] on button "Update" at bounding box center [811, 761] width 112 height 39
click at [1011, 513] on div "Budget Allocation Allocation Type Indicate your budgeting method Percentage Fix…" at bounding box center [906, 438] width 1252 height 886
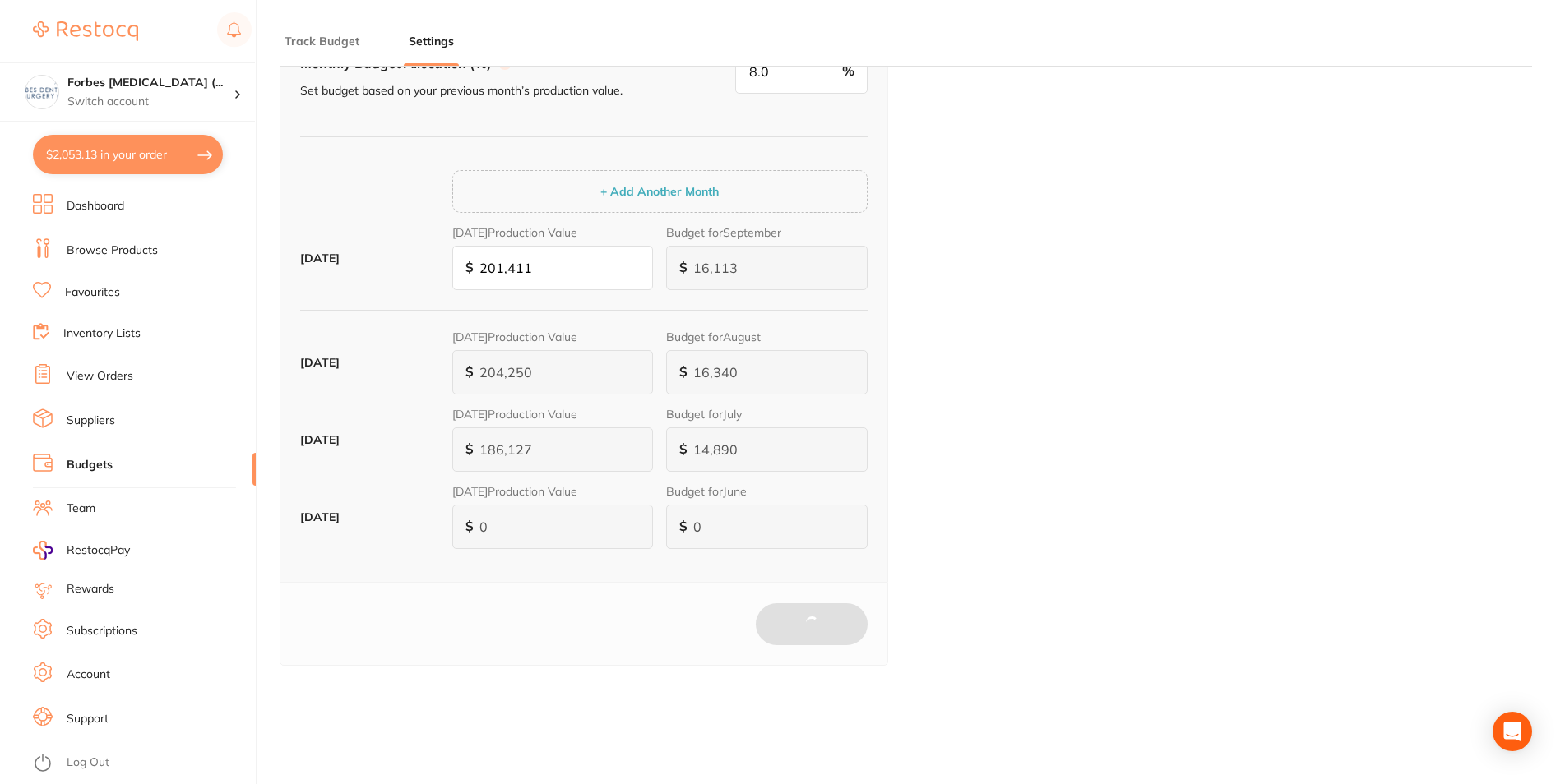
scroll to position [138, 0]
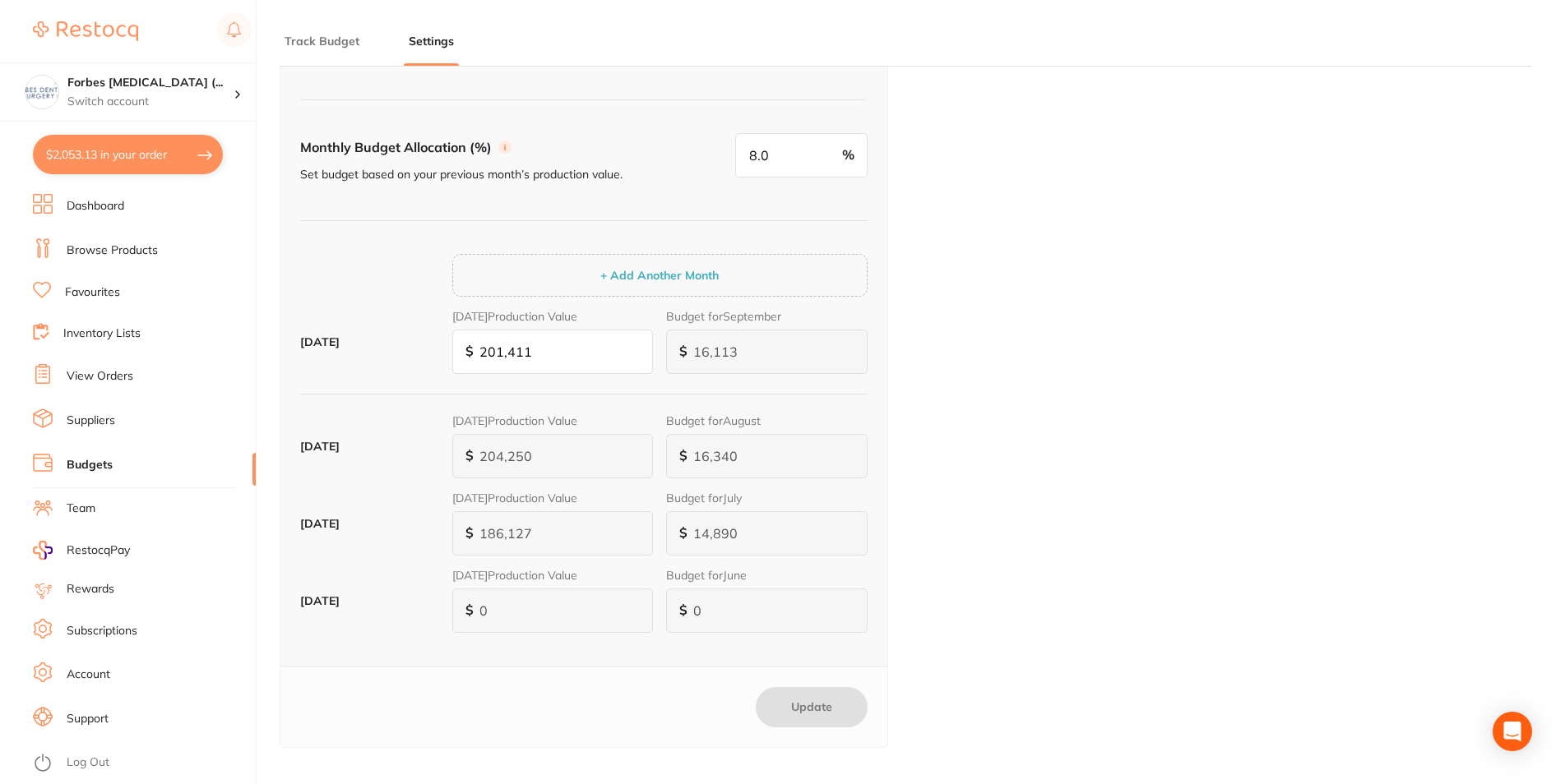
click at [109, 211] on link "Dashboard" at bounding box center [96, 206] width 57 height 16
